Goal: Task Accomplishment & Management: Manage account settings

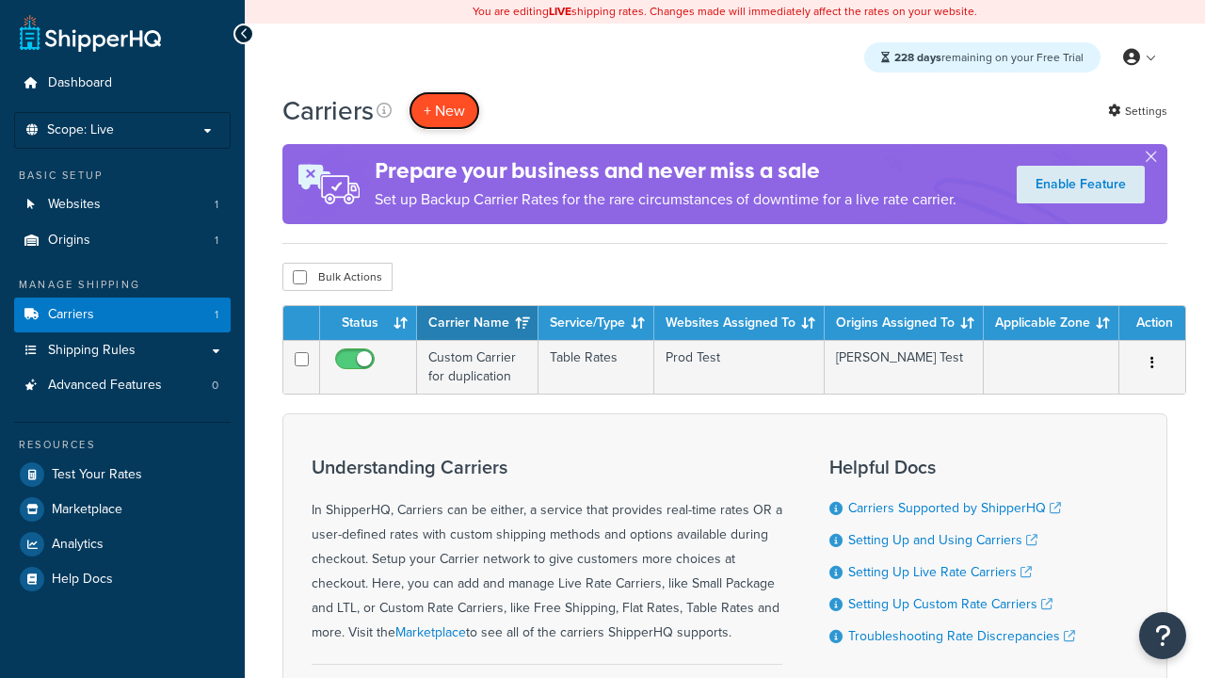
click at [444, 110] on button "+ New" at bounding box center [445, 110] width 72 height 39
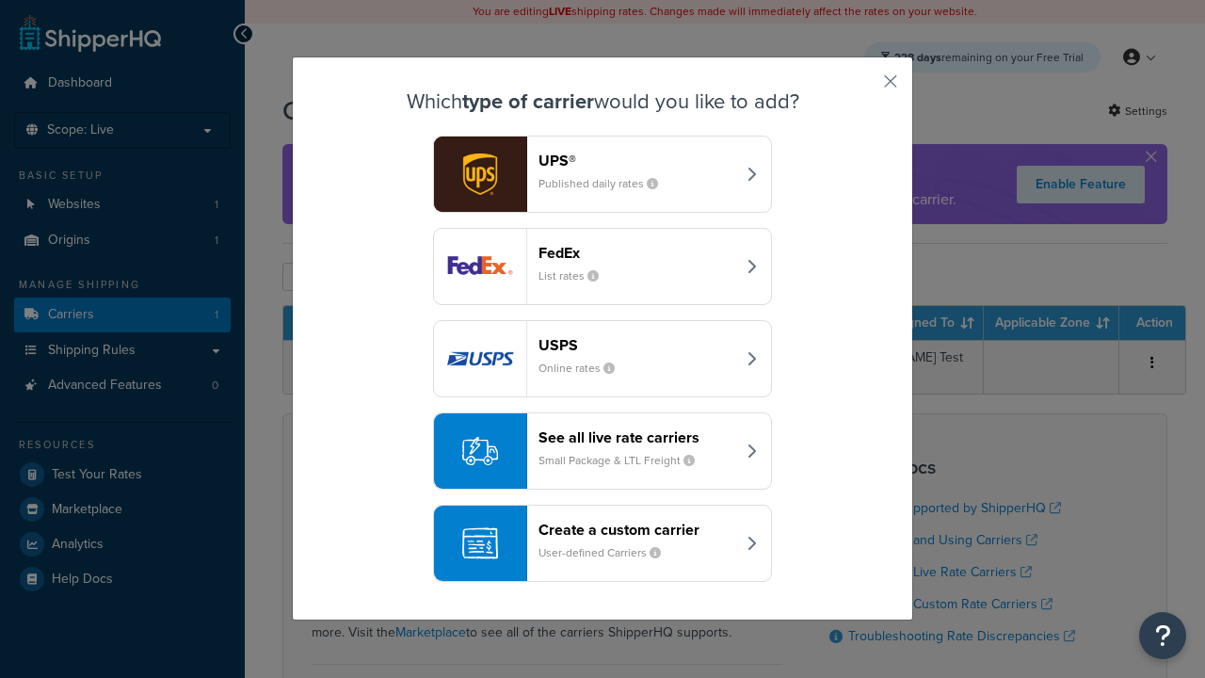
click at [636, 252] on header "FedEx" at bounding box center [637, 253] width 197 height 18
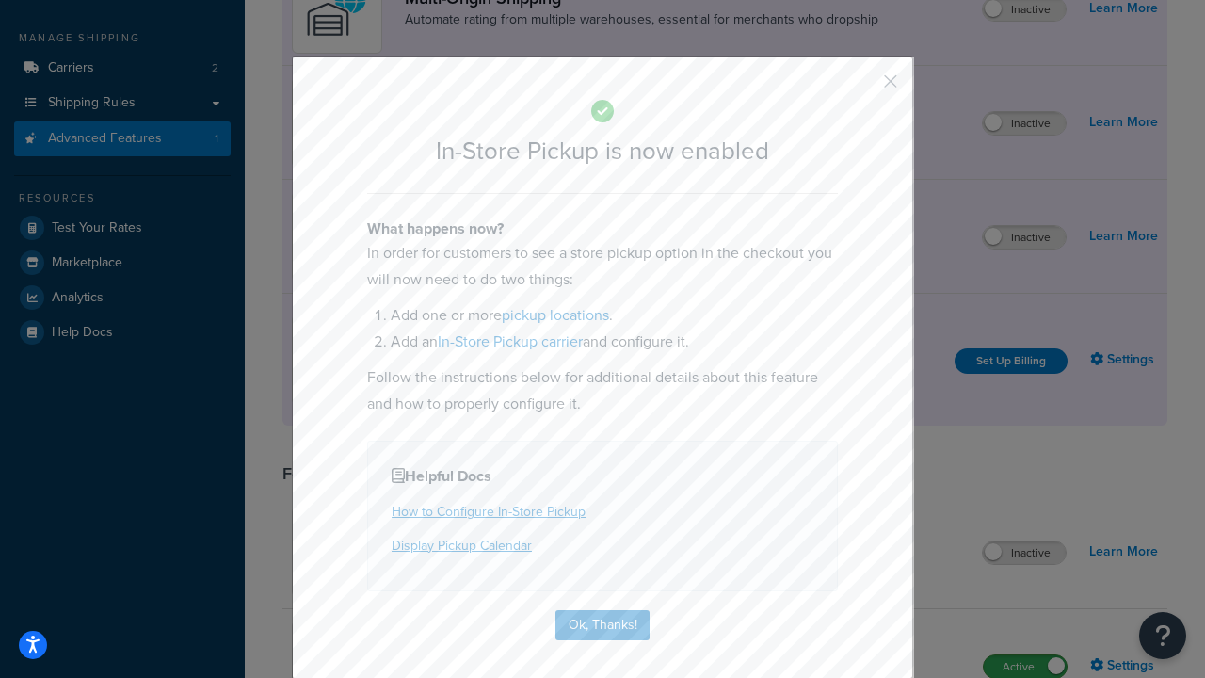
scroll to position [318, 0]
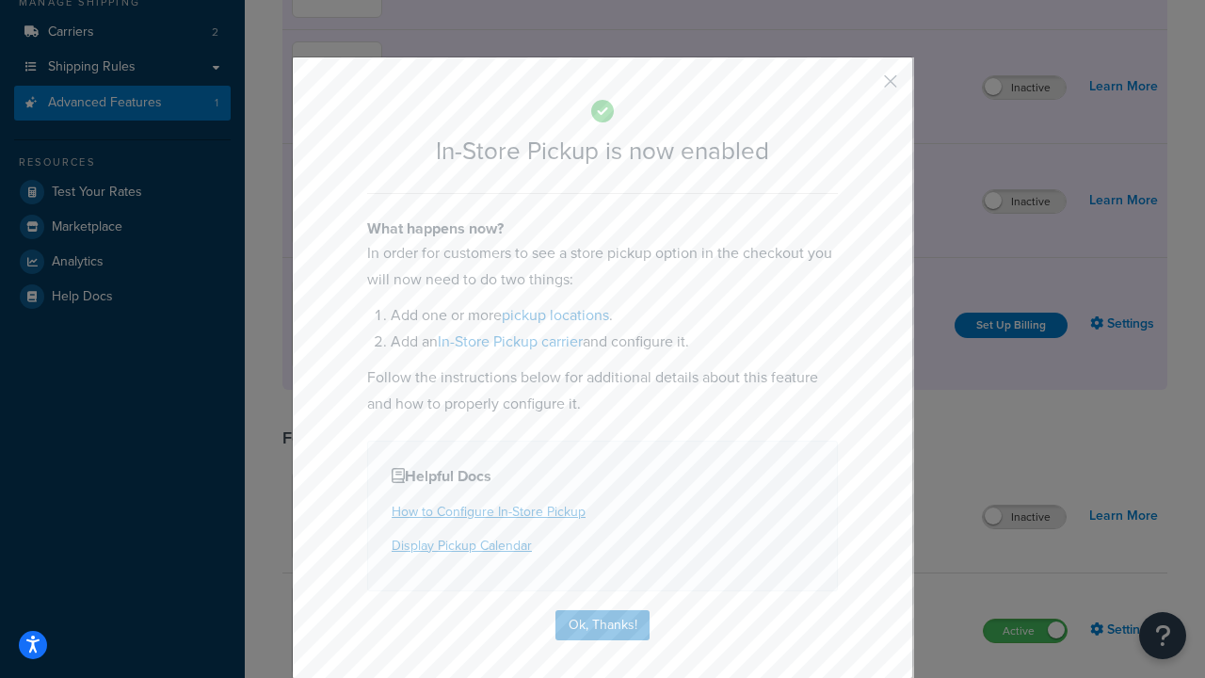
click at [862, 88] on button "button" at bounding box center [863, 88] width 5 height 5
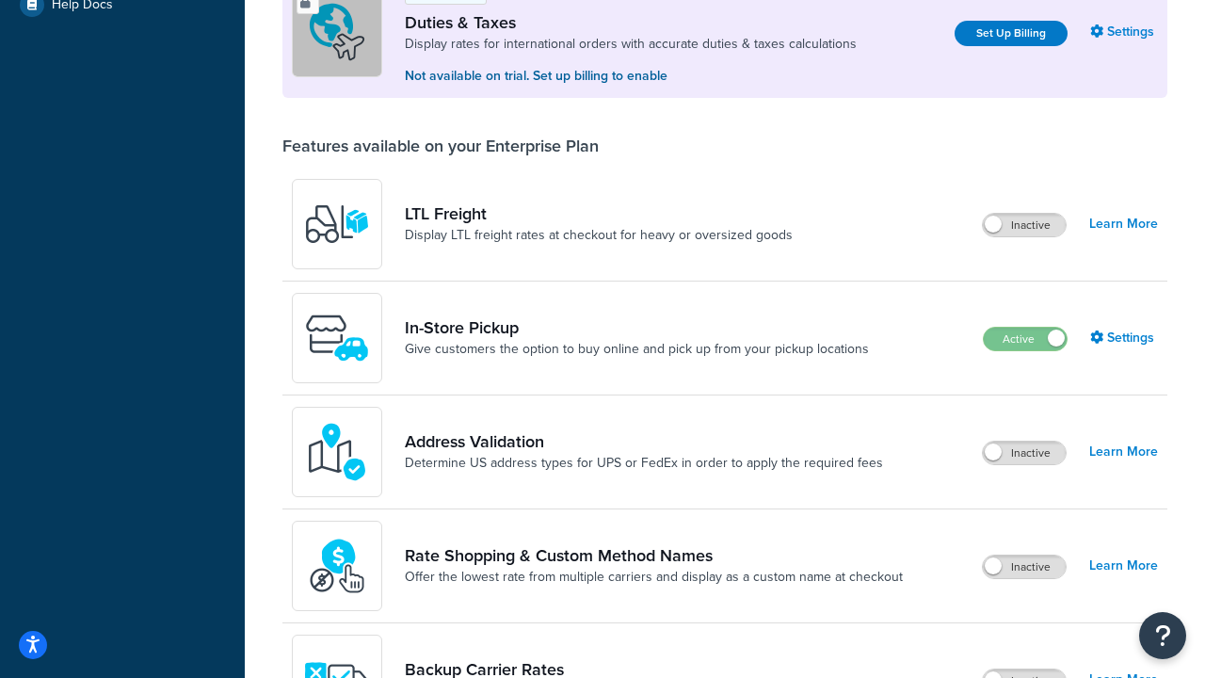
scroll to position [574, 0]
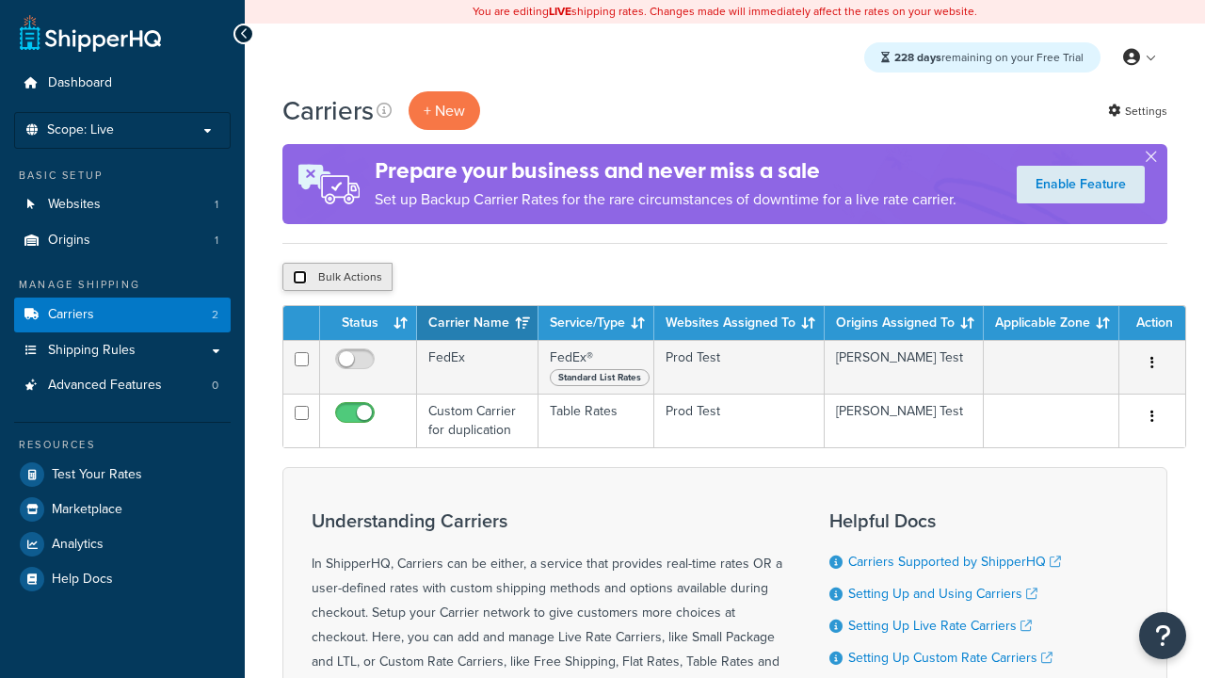
click at [299, 278] on input "checkbox" at bounding box center [300, 277] width 14 height 14
checkbox input "true"
click at [507, 278] on button "Delete" at bounding box center [502, 277] width 65 height 28
